Goal: Task Accomplishment & Management: Use online tool/utility

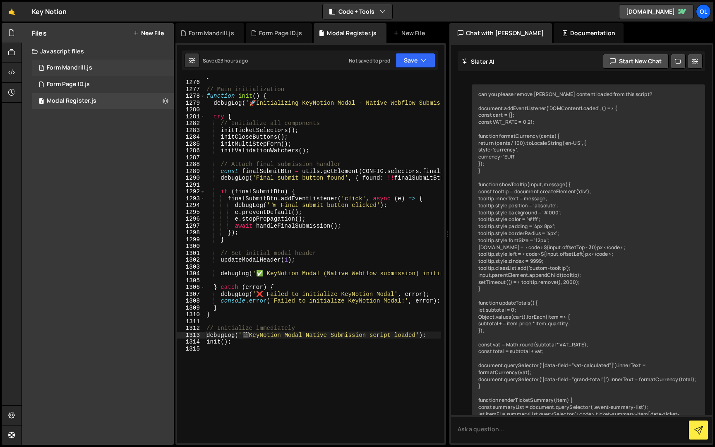
scroll to position [3662, 0]
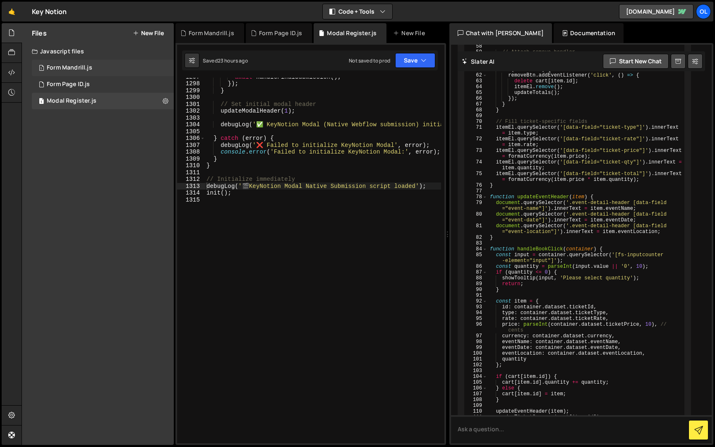
click at [100, 71] on div "1 Form Mandrill.js 0" at bounding box center [103, 68] width 142 height 17
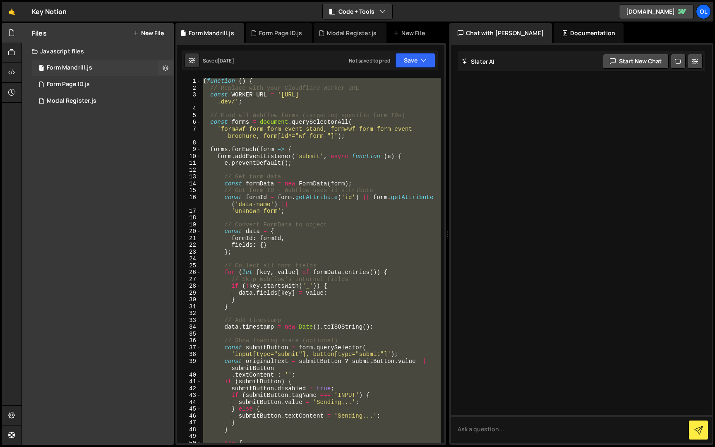
scroll to position [0, 0]
click at [379, 198] on div "( function ( ) { // Replace with your Cloudflare Worker URL const WORKER_URL = …" at bounding box center [321, 260] width 240 height 365
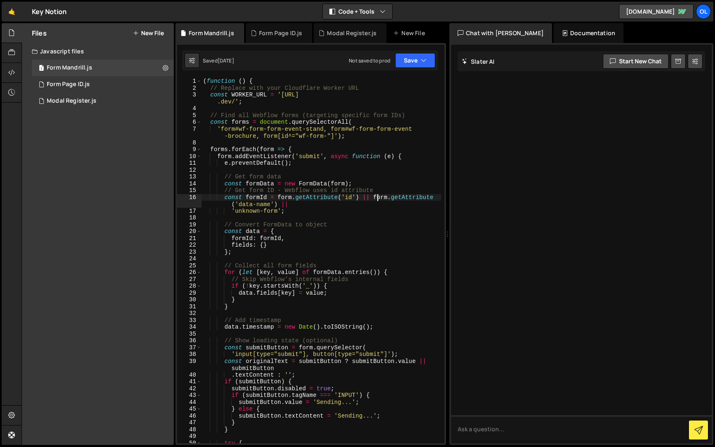
type textarea "})();"
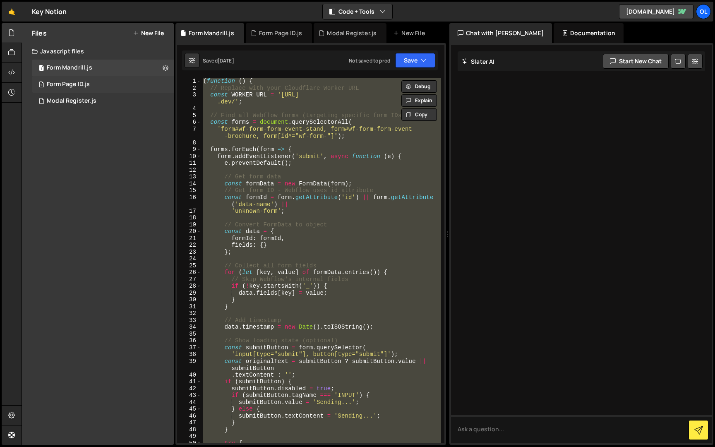
click at [74, 84] on div "Form Page ID.js" at bounding box center [68, 84] width 43 height 7
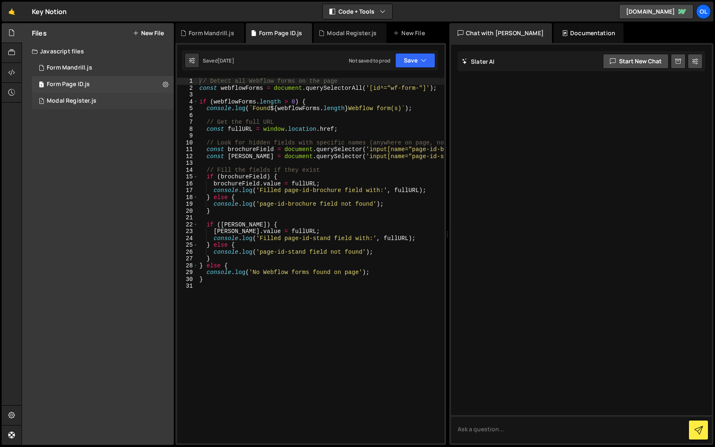
click at [85, 97] on div "Modal Register.js" at bounding box center [72, 100] width 50 height 7
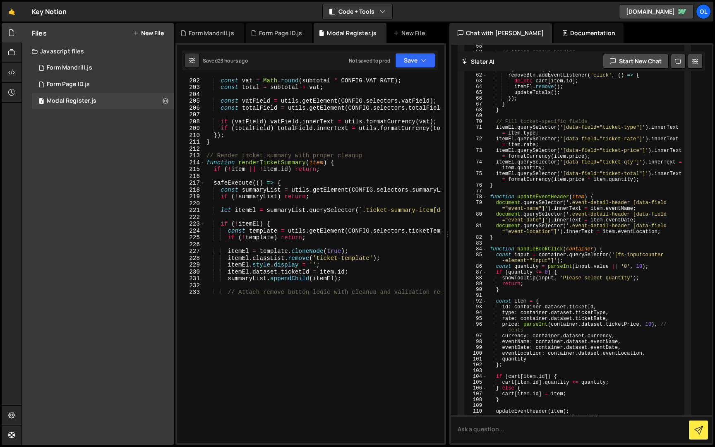
scroll to position [1224, 0]
click at [325, 252] on div "const stepInfo = CONFIG . STEP_HEADERS [ stepNumber ] ; if ( ! stepInfo ) retur…" at bounding box center [409, 191] width 408 height 528
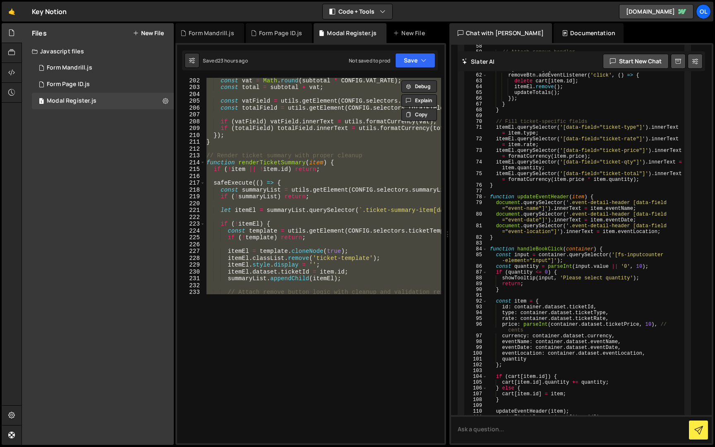
click at [271, 158] on div "const stepInfo = CONFIG . STEP_HEADERS [ stepNumber ] ; if ( ! stepInfo ) retur…" at bounding box center [323, 111] width 236 height 365
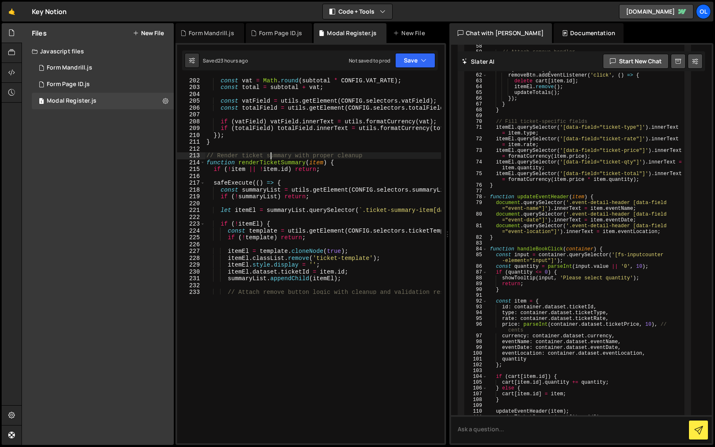
type textarea "init();"
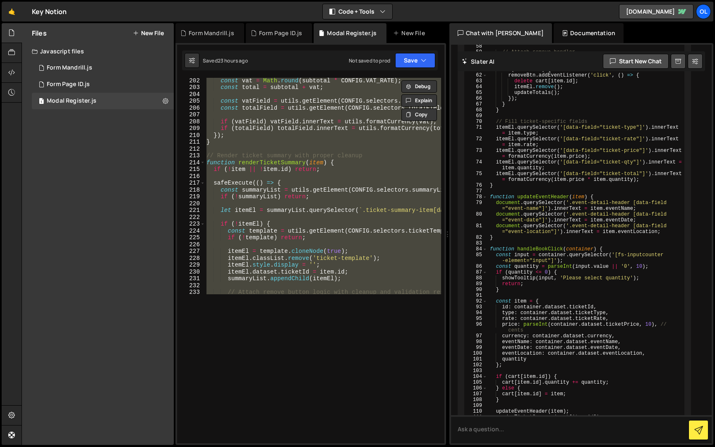
paste textarea
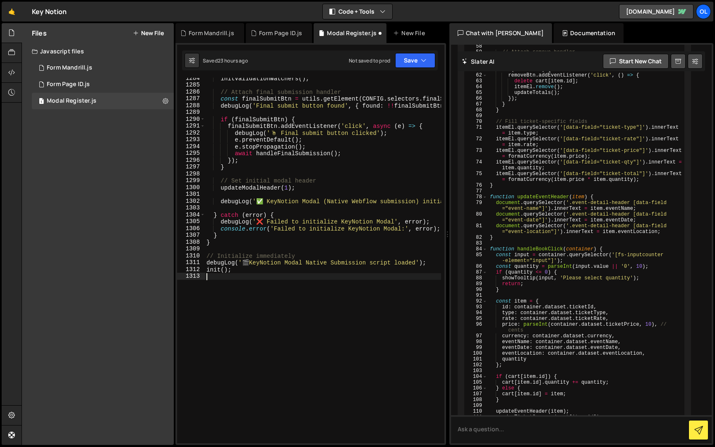
scroll to position [8717, 0]
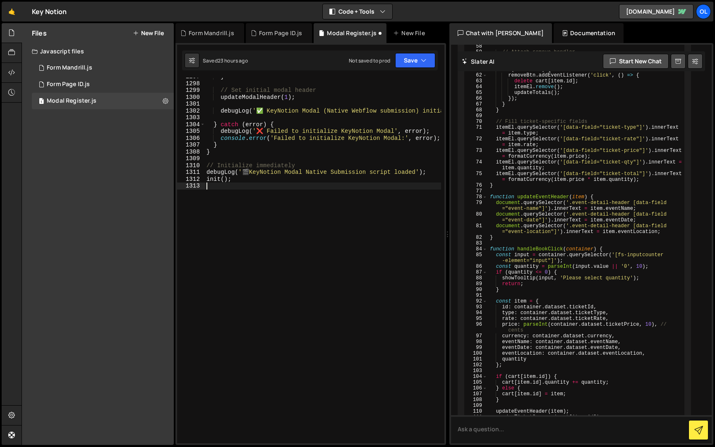
type textarea "init();"
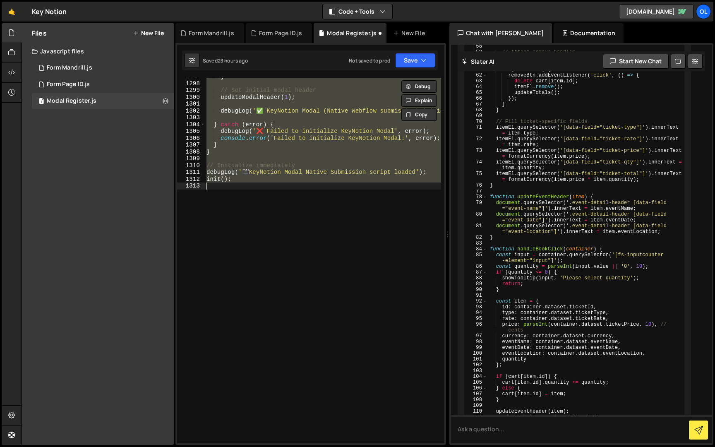
paste textarea
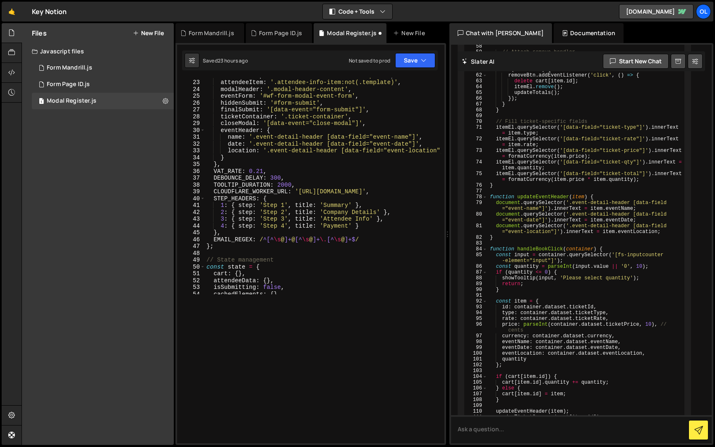
scroll to position [0, 0]
click at [411, 56] on button "Save" at bounding box center [415, 60] width 40 height 15
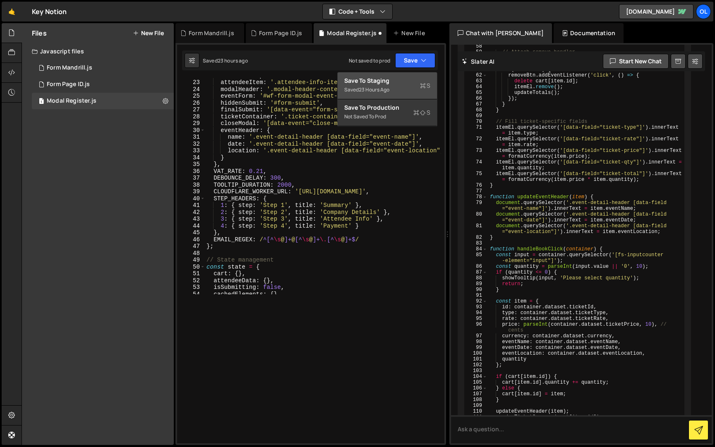
click at [397, 82] on div "Save to Staging S" at bounding box center [387, 81] width 86 height 8
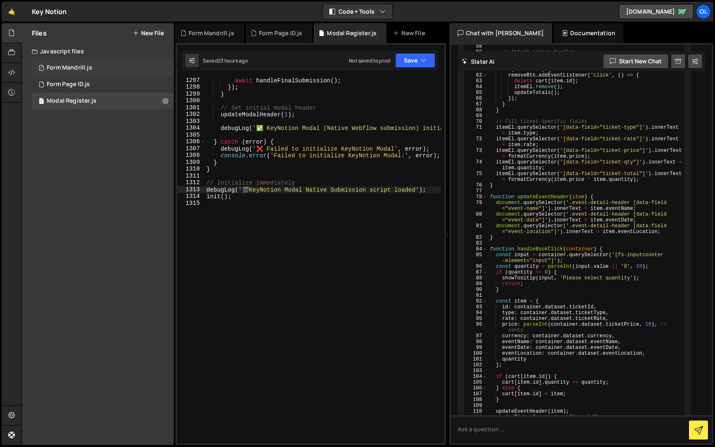
click at [86, 70] on div "Form Mandrill.js" at bounding box center [70, 67] width 46 height 7
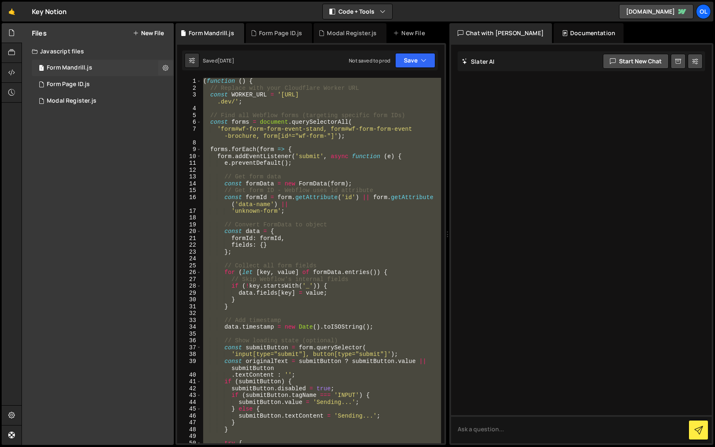
scroll to position [0, 0]
click at [162, 66] on button at bounding box center [165, 67] width 15 height 15
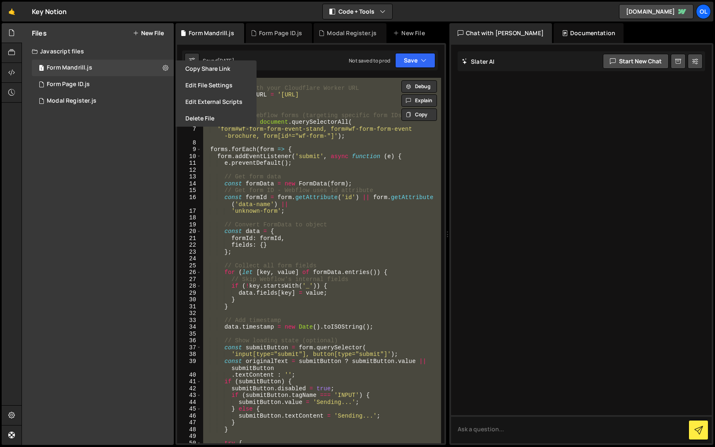
click at [287, 94] on div "( function ( ) { // Replace with your Cloudflare Worker URL const WORKER_URL = …" at bounding box center [321, 260] width 240 height 365
type textarea "const WORKER_URL = '[URL][DOMAIN_NAME]';"
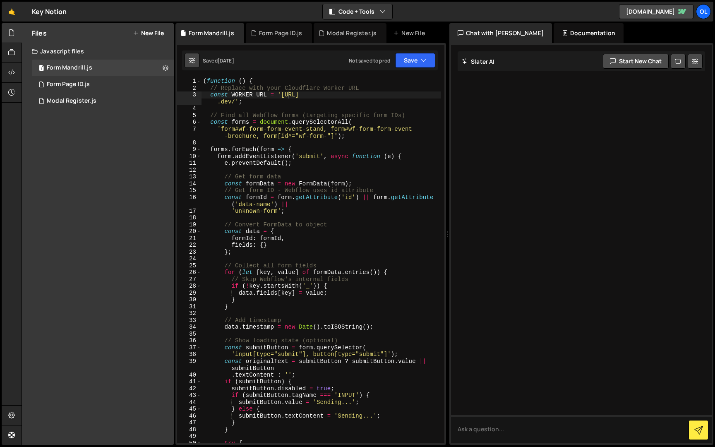
click at [187, 62] on button at bounding box center [192, 60] width 15 height 15
select select "editor"
select select "ace/theme/monokai"
type input "14"
checkbox input "true"
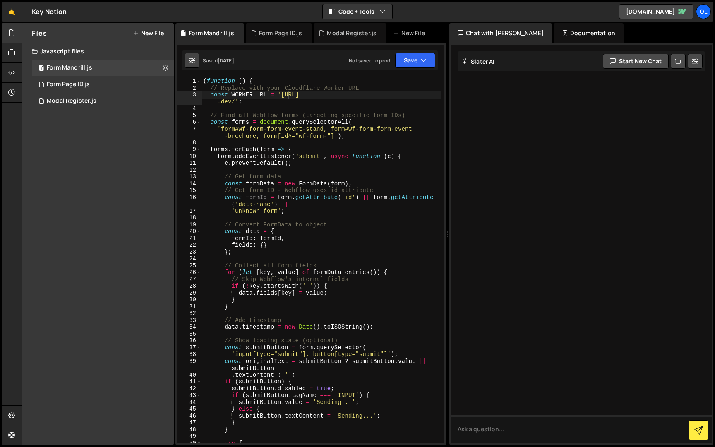
checkbox input "true"
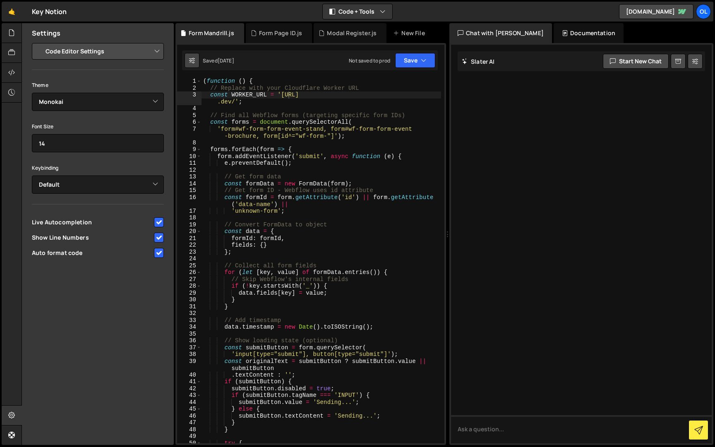
click at [187, 62] on button at bounding box center [192, 60] width 15 height 15
click at [197, 62] on button at bounding box center [192, 60] width 15 height 15
click at [13, 37] on div at bounding box center [12, 33] width 20 height 20
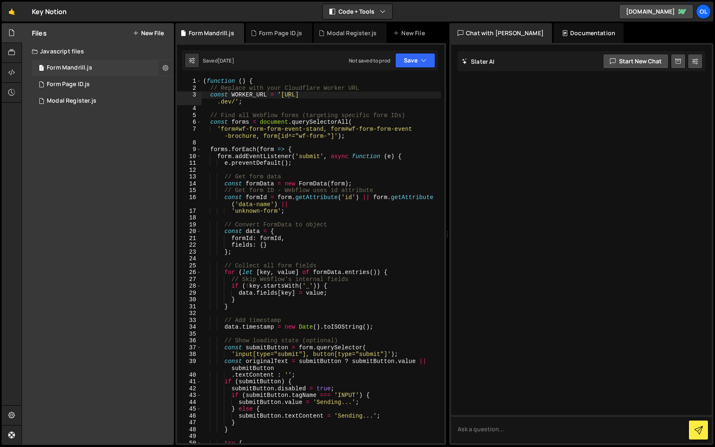
click at [161, 65] on button at bounding box center [165, 67] width 15 height 15
type input "Form Mandrill"
radio input "true"
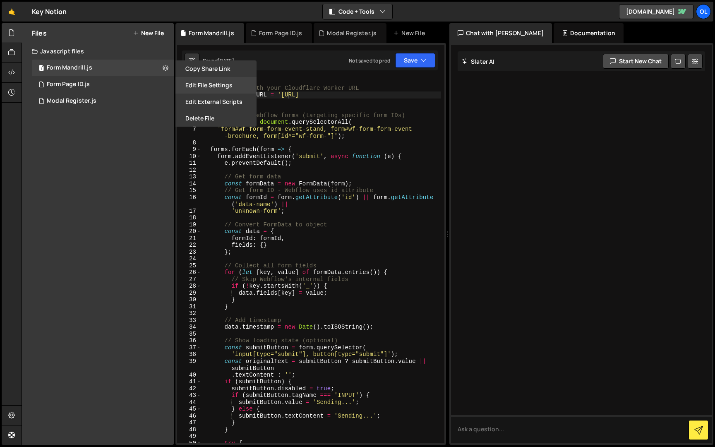
click at [202, 91] on button "Edit File Settings" at bounding box center [215, 85] width 81 height 17
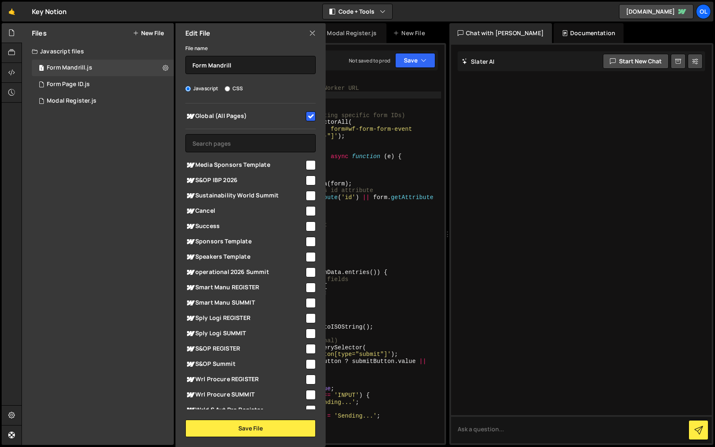
click at [307, 117] on input "checkbox" at bounding box center [311, 116] width 10 height 10
checkbox input "false"
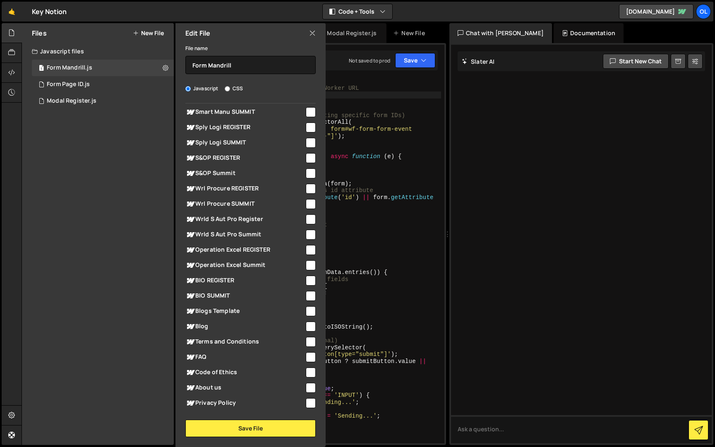
scroll to position [326, 0]
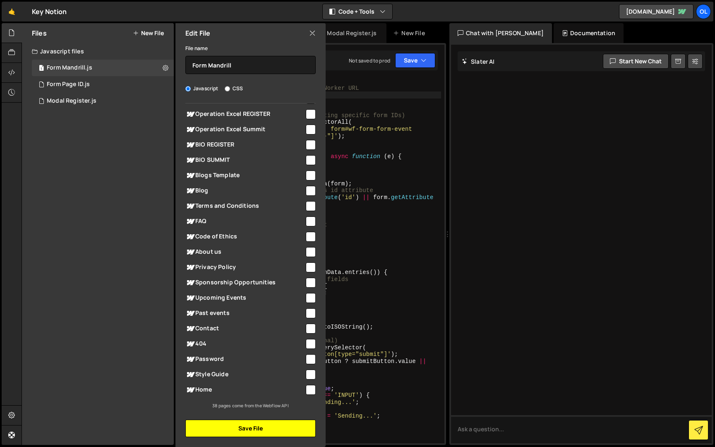
click at [257, 427] on button "Save File" at bounding box center [250, 428] width 130 height 17
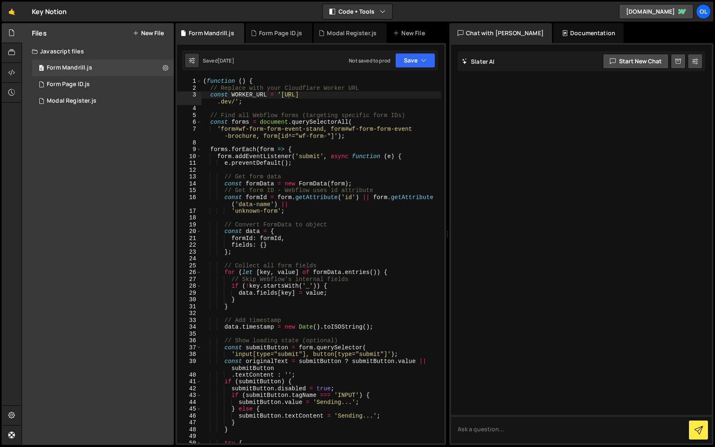
click at [433, 68] on div "Saved [DATE] Not saved to prod Upgrade to Edit Save Save to Staging S Saved [DA…" at bounding box center [310, 60] width 256 height 20
click at [414, 68] on div "Saved [DATE] Not saved to prod Upgrade to Edit Save Save to Staging S Saved [DA…" at bounding box center [310, 60] width 256 height 20
click at [415, 65] on button "Save" at bounding box center [415, 60] width 40 height 15
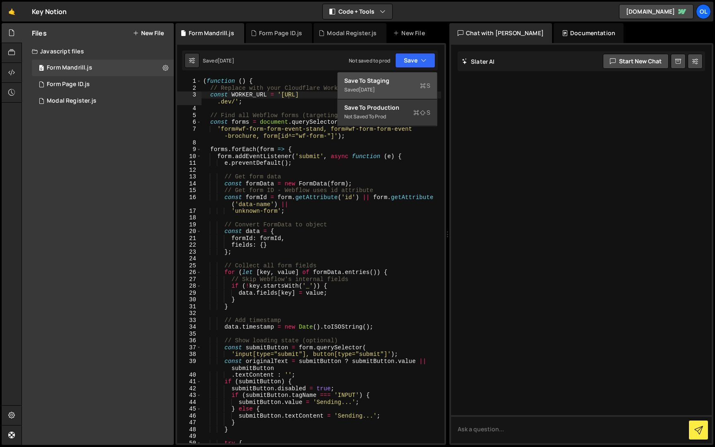
click at [402, 89] on div "Saved [DATE]" at bounding box center [387, 90] width 86 height 10
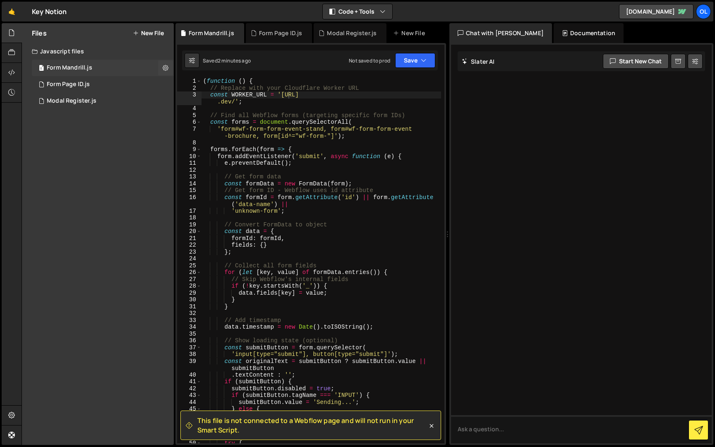
click at [115, 61] on div "0 Form Mandrill.js 0" at bounding box center [103, 68] width 142 height 17
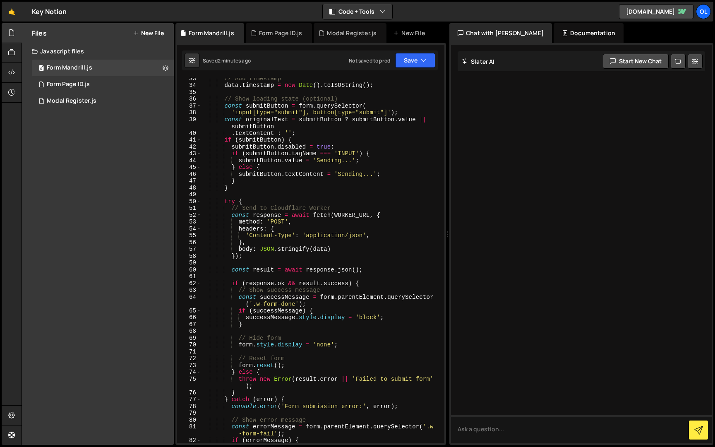
scroll to position [78, 0]
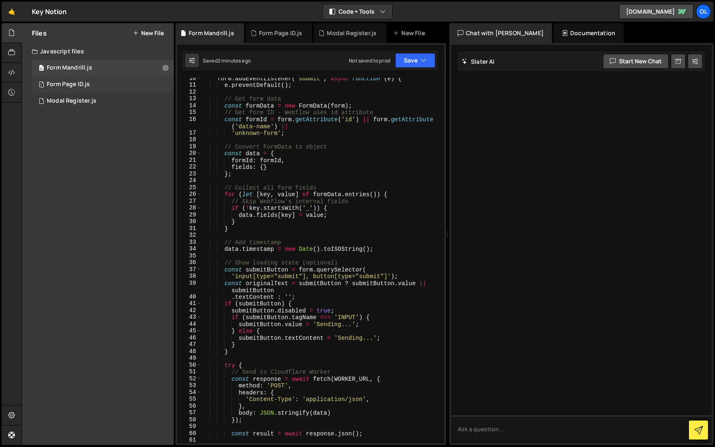
click at [80, 89] on div "1 Form Page ID.js 0" at bounding box center [103, 84] width 142 height 17
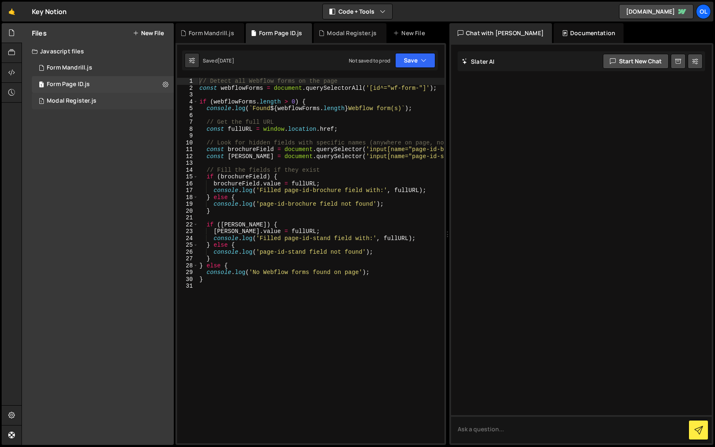
click at [80, 98] on div "Modal Register.js" at bounding box center [72, 100] width 50 height 7
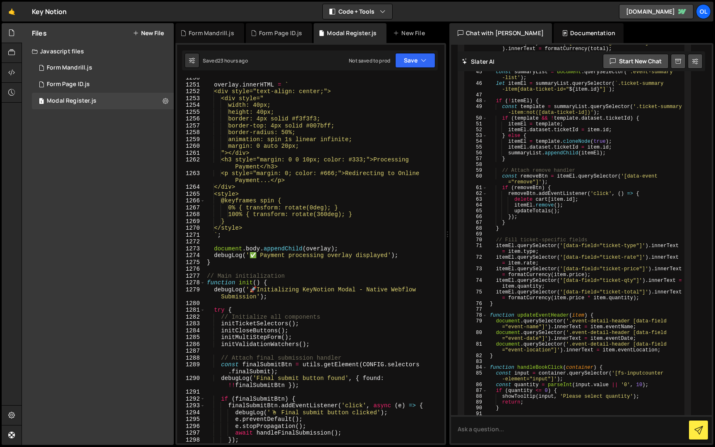
scroll to position [3662, 0]
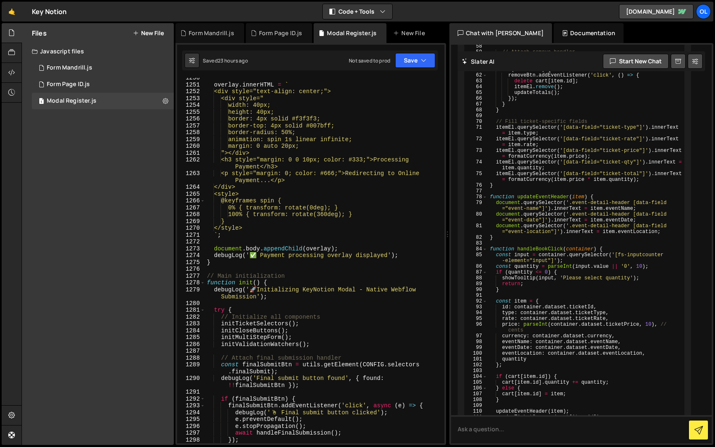
type textarea "<h3 style="margin: 0 0 10px; color: #333;">Processing Payment</h3>"
click at [315, 165] on div "overlay . innerHTML = ` <div style="text-align: center;"> <div style=" width: 4…" at bounding box center [323, 263] width 236 height 379
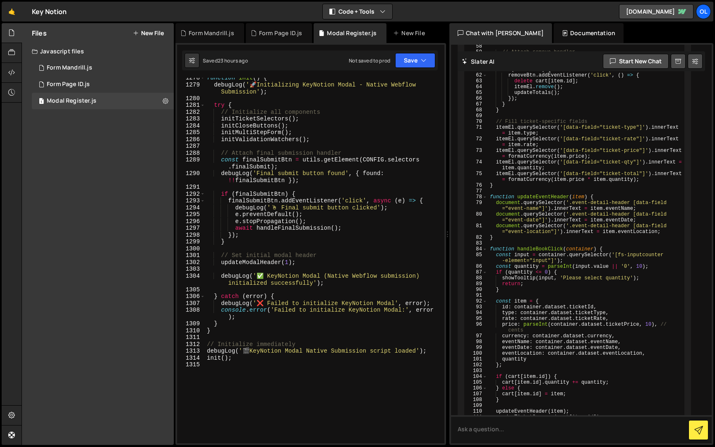
scroll to position [9766, 0]
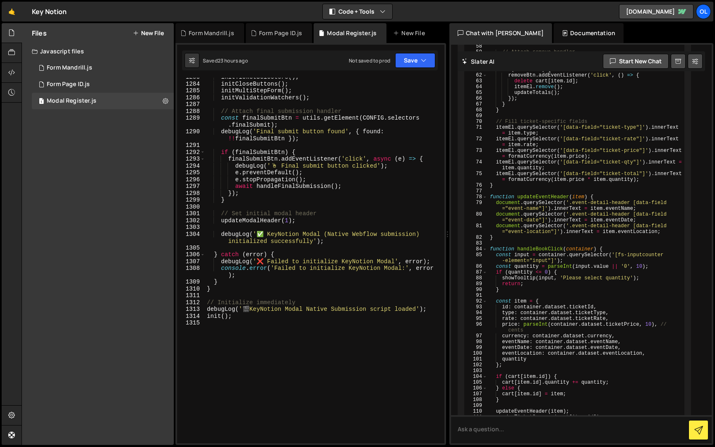
click at [302, 340] on div "initTicketSelectors ( ) ; initCloseButtons ( ) ; initMultiStepForm ( ) ; initVa…" at bounding box center [323, 263] width 236 height 379
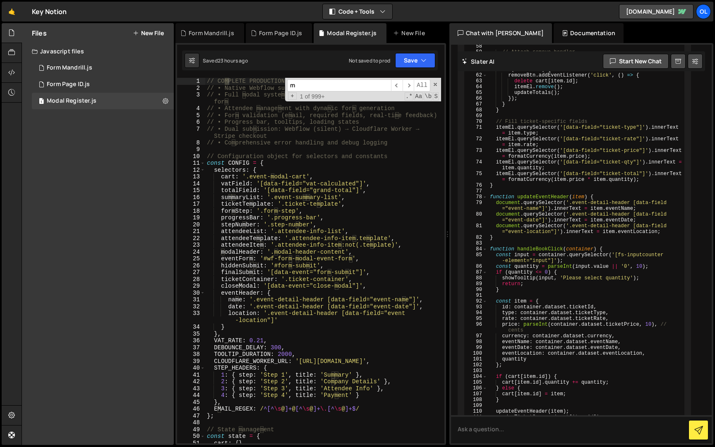
scroll to position [0, 0]
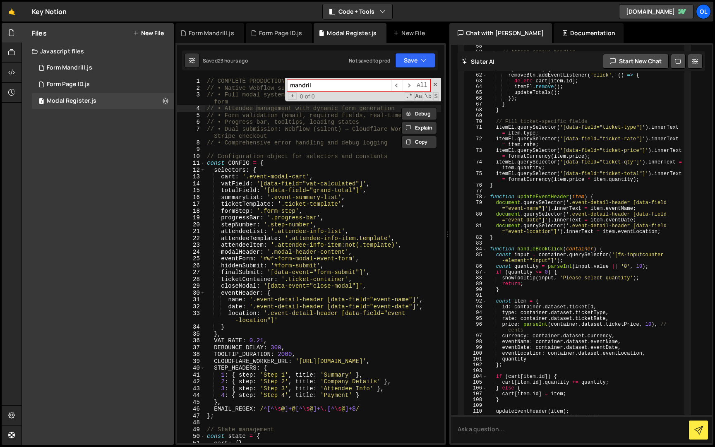
type input "mandrill"
click at [283, 226] on div "// COMPLETE PRODUCTION VERSION with ALL FUNCTIONALITY // • Native Webflow submi…" at bounding box center [323, 267] width 236 height 379
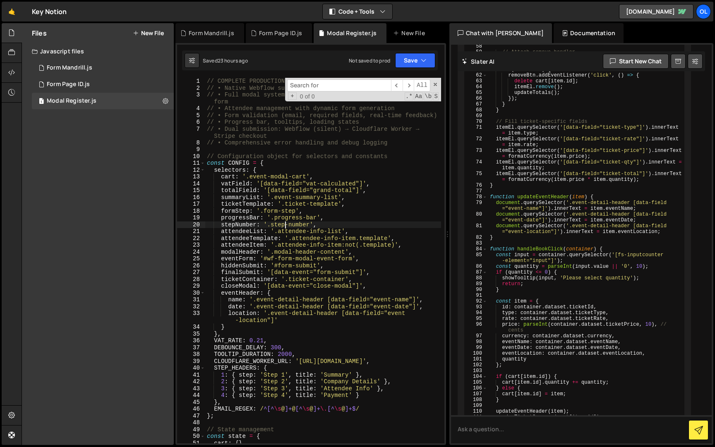
type textarea "init();"
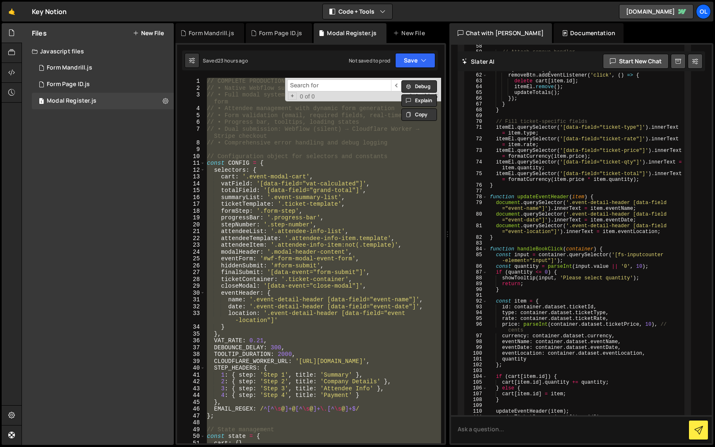
paste textarea
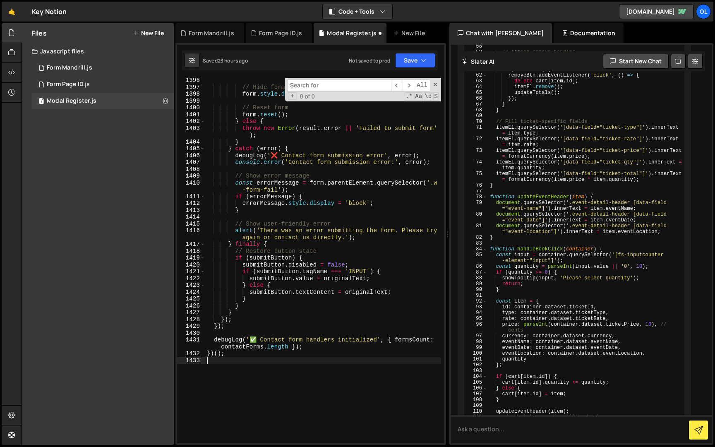
scroll to position [10722, 0]
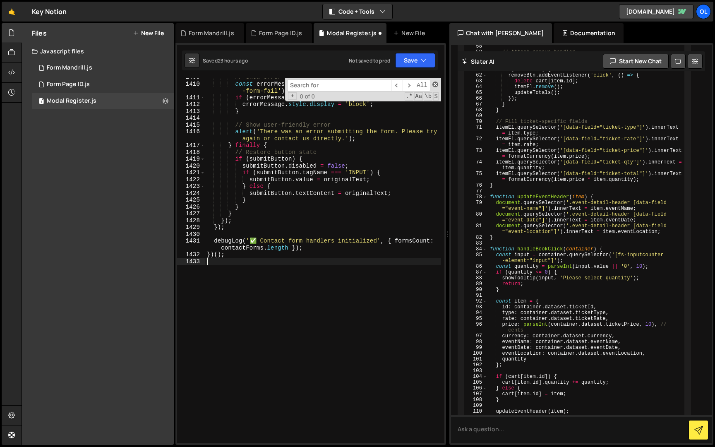
click at [434, 84] on span at bounding box center [435, 85] width 6 height 6
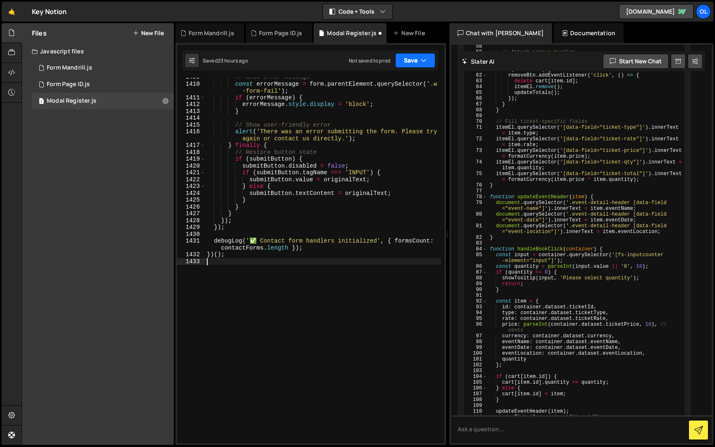
click at [415, 55] on button "Save" at bounding box center [415, 60] width 40 height 15
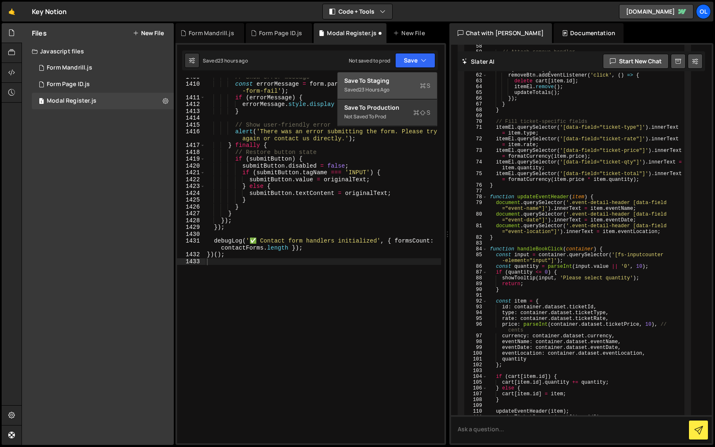
click at [406, 88] on div "Saved 23 hours ago" at bounding box center [387, 90] width 86 height 10
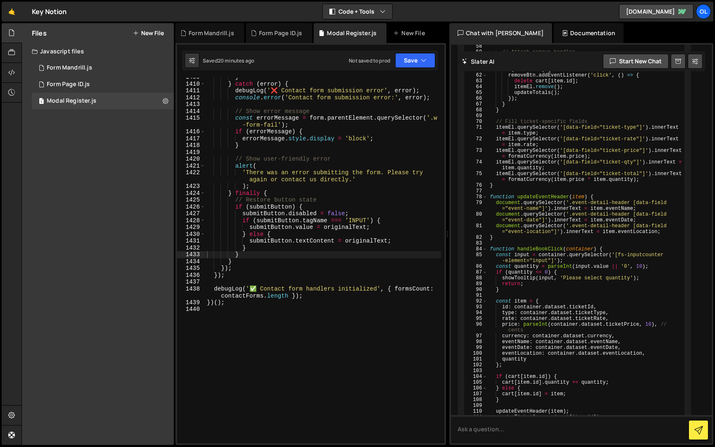
click at [282, 249] on div "} } catch ( error ) { debugLog ( '❌ Contact form submission error' , error ) ; …" at bounding box center [323, 263] width 236 height 379
type textarea "})();"
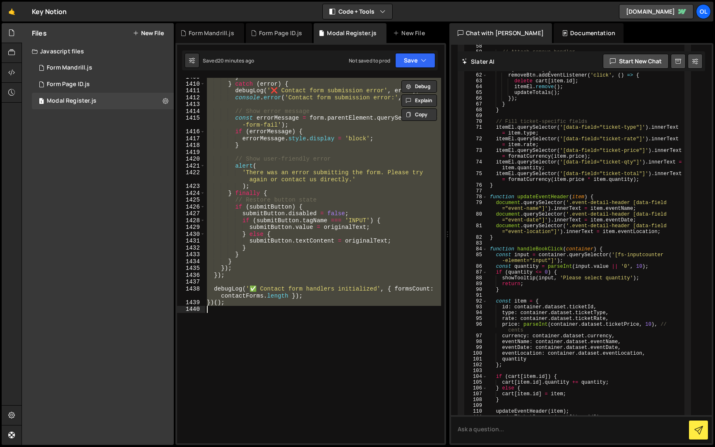
paste textarea
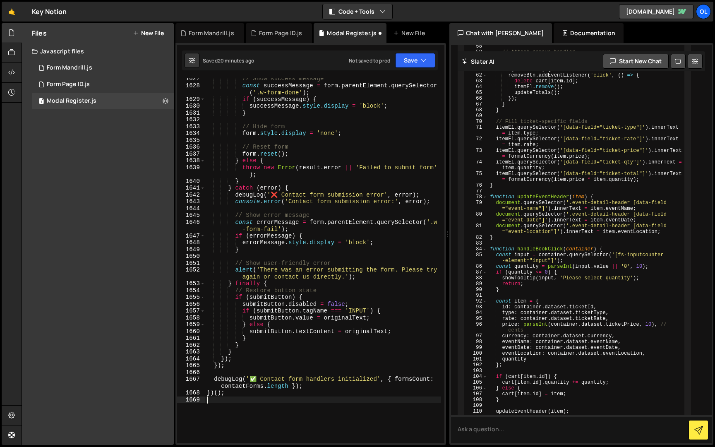
scroll to position [12372, 0]
click at [413, 67] on button "Save" at bounding box center [415, 60] width 40 height 15
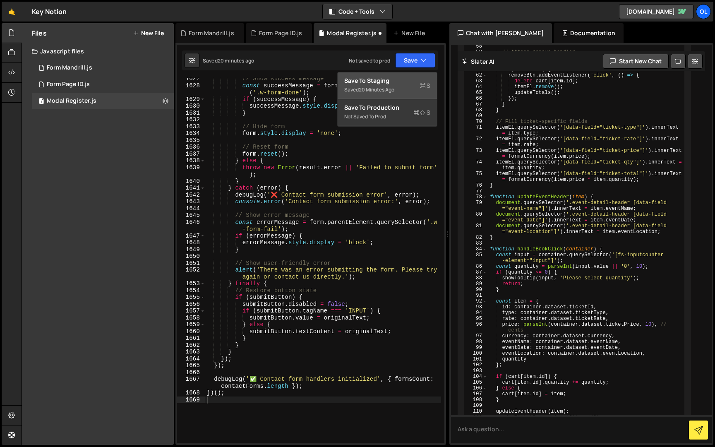
click at [410, 84] on div "Save to Staging S" at bounding box center [387, 81] width 86 height 8
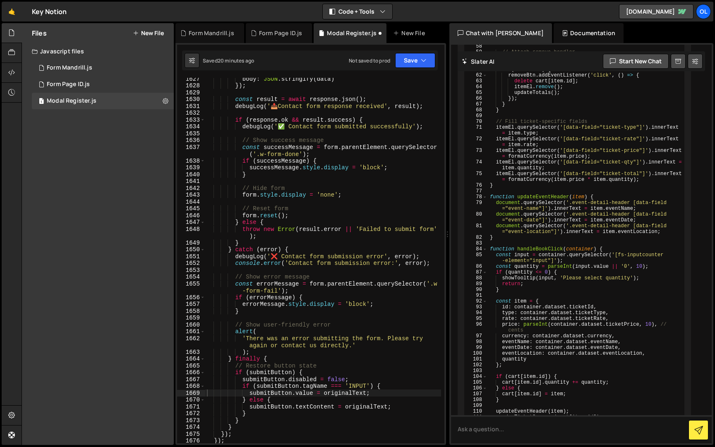
scroll to position [12338, 0]
click at [409, 61] on button "Save" at bounding box center [415, 60] width 40 height 15
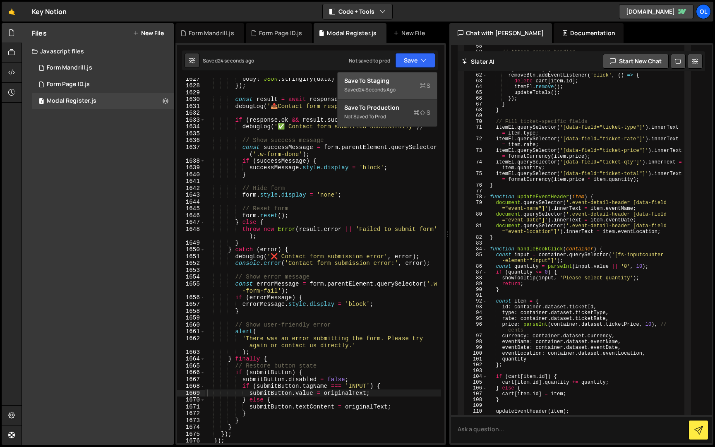
click at [400, 85] on div "Saved 24 seconds ago" at bounding box center [387, 90] width 86 height 10
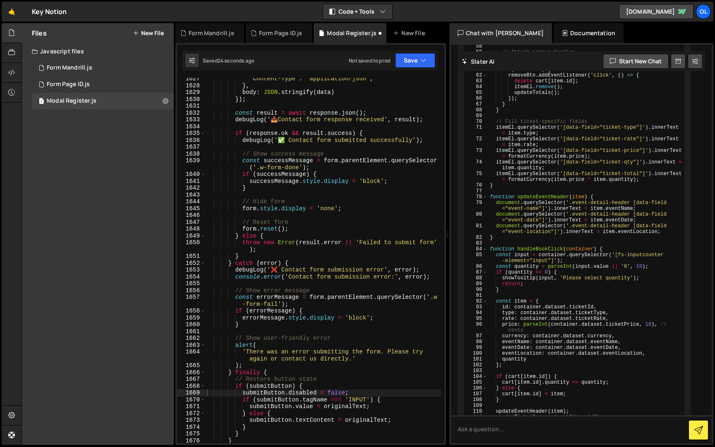
scroll to position [12331, 0]
